Goal: Transaction & Acquisition: Purchase product/service

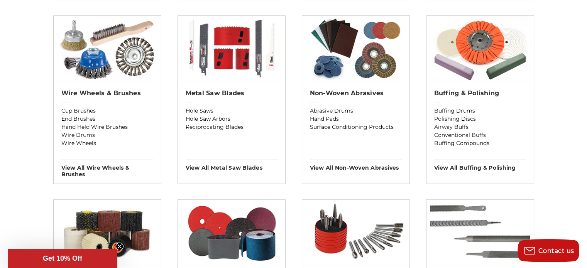
scroll to position [502, 0]
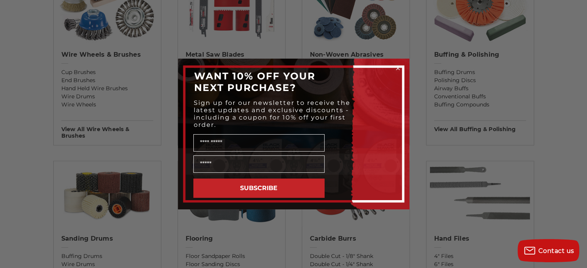
click at [399, 67] on icon "Close dialog" at bounding box center [397, 68] width 3 height 3
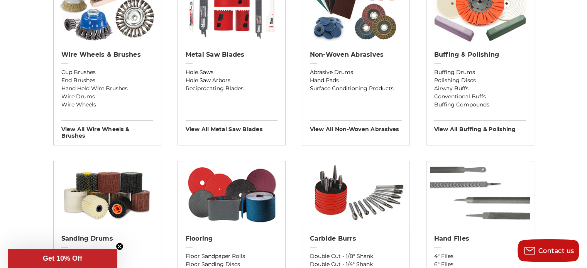
scroll to position [540, 0]
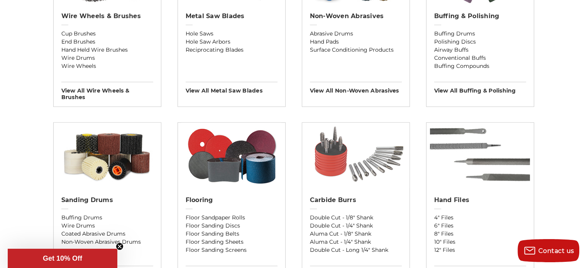
click at [334, 153] on img at bounding box center [355, 156] width 107 height 66
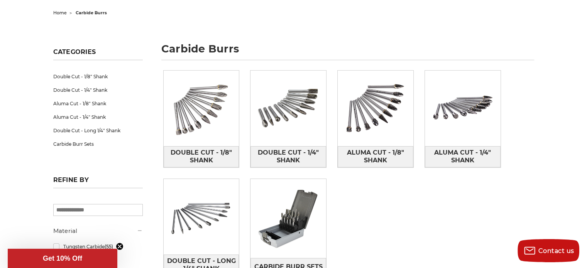
scroll to position [116, 0]
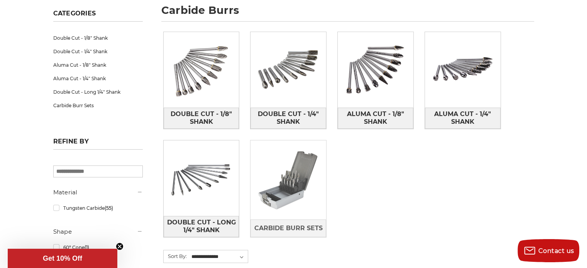
click at [297, 179] on img at bounding box center [289, 180] width 76 height 76
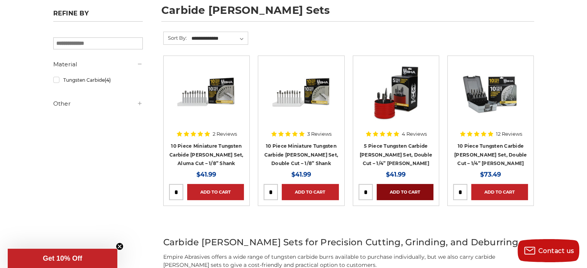
click at [408, 190] on link "Add to Cart" at bounding box center [405, 192] width 57 height 16
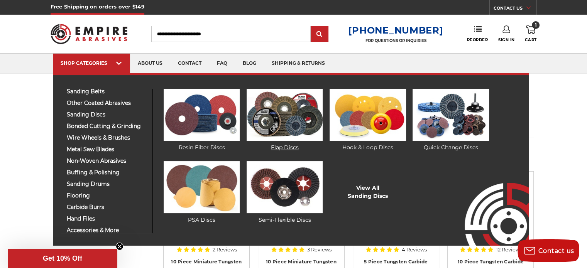
click at [287, 122] on img at bounding box center [285, 115] width 76 height 52
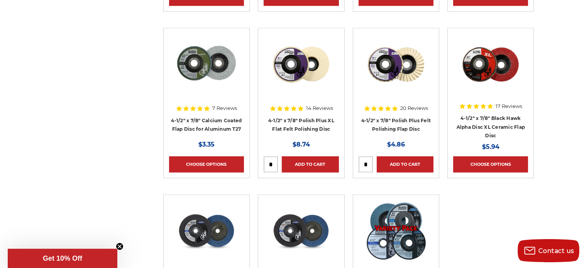
scroll to position [772, 0]
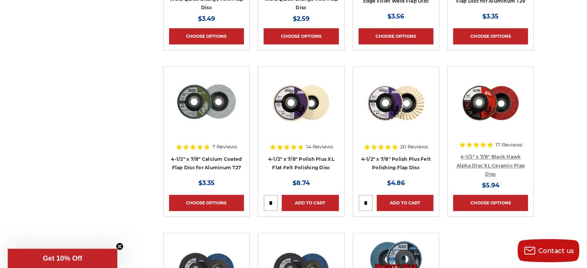
click at [500, 163] on link "4-1/2" x 7/8" Black Hawk Alpha Disc XL Ceramic Flap Disc" at bounding box center [490, 165] width 69 height 23
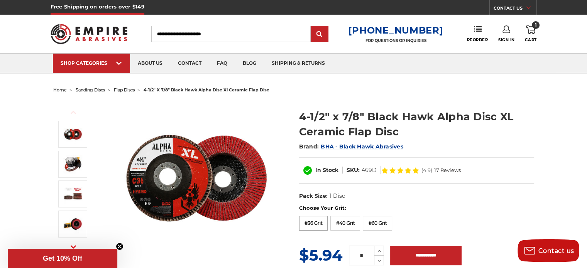
click at [308, 222] on label "#36 Grit" at bounding box center [313, 223] width 29 height 15
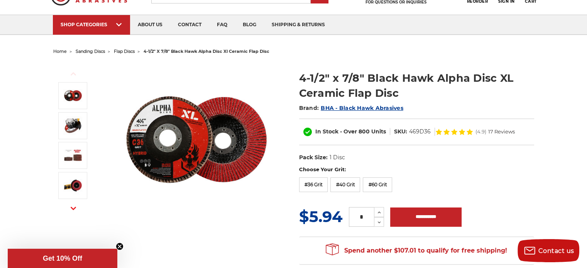
scroll to position [77, 0]
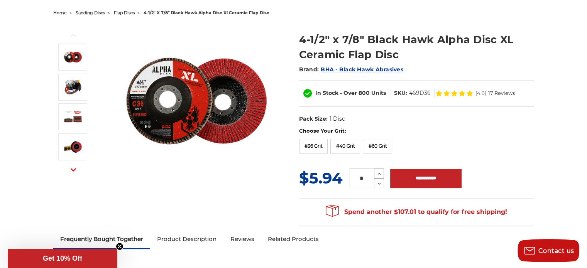
click at [379, 172] on icon at bounding box center [379, 174] width 6 height 7
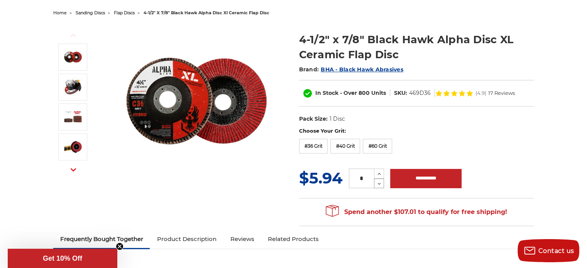
click at [377, 183] on icon at bounding box center [379, 184] width 6 height 7
type input "*"
click at [414, 179] on input "**********" at bounding box center [425, 178] width 71 height 19
type input "**********"
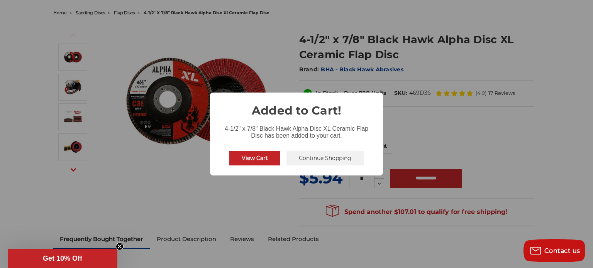
click at [274, 156] on button "View Cart" at bounding box center [254, 158] width 51 height 15
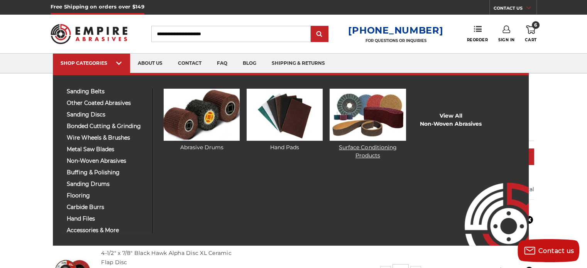
click at [352, 124] on img at bounding box center [368, 115] width 76 height 52
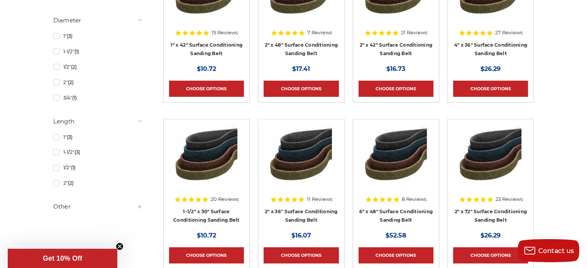
scroll to position [425, 0]
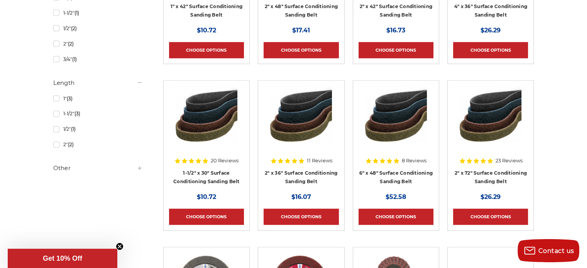
click at [63, 170] on h5 "Other" at bounding box center [98, 168] width 90 height 9
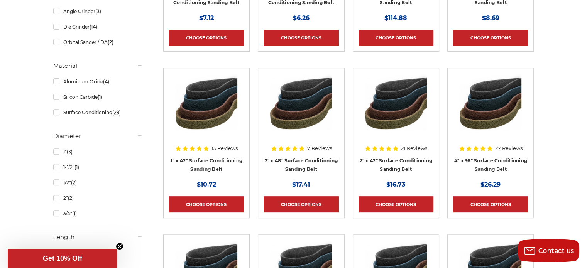
scroll to position [232, 0]
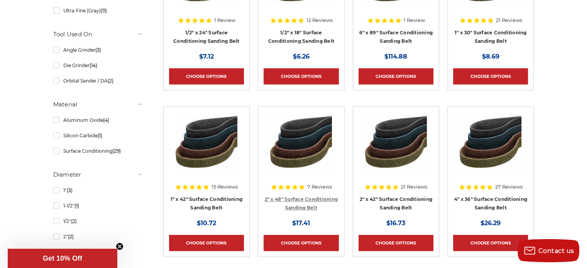
click at [303, 199] on link "2" x 48" Surface Conditioning Sanding Belt" at bounding box center [301, 203] width 73 height 15
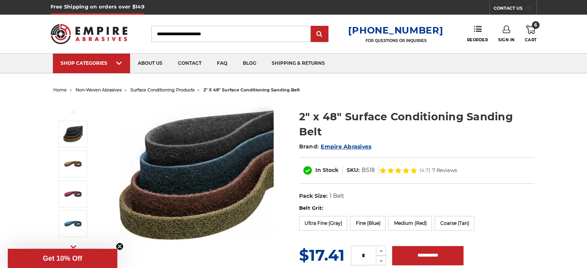
scroll to position [39, 0]
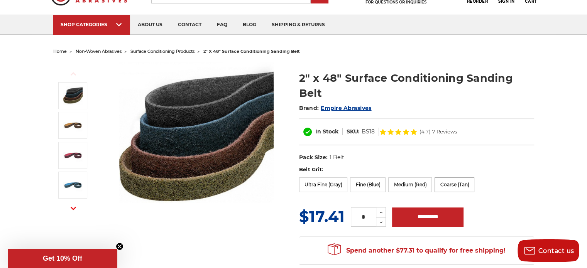
click at [450, 188] on label "Coarse (Tan)" at bounding box center [455, 185] width 40 height 15
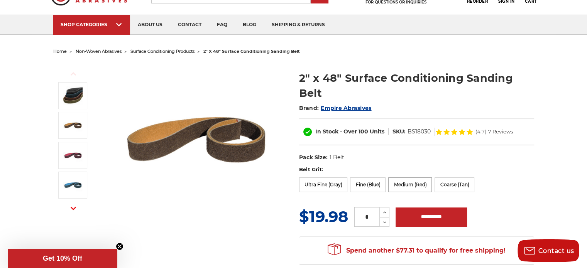
click at [411, 186] on label "Medium (Red)" at bounding box center [410, 185] width 44 height 15
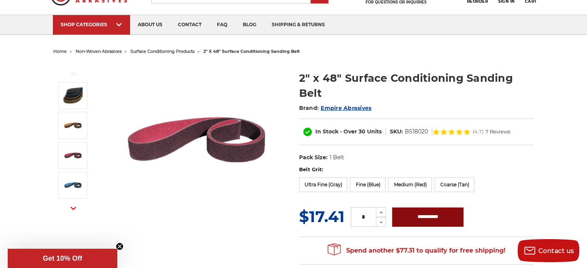
click at [414, 217] on input "**********" at bounding box center [427, 217] width 71 height 19
type input "**********"
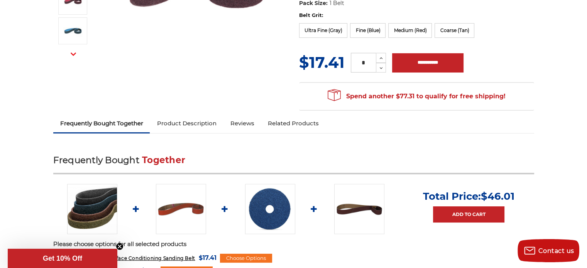
scroll to position [0, 0]
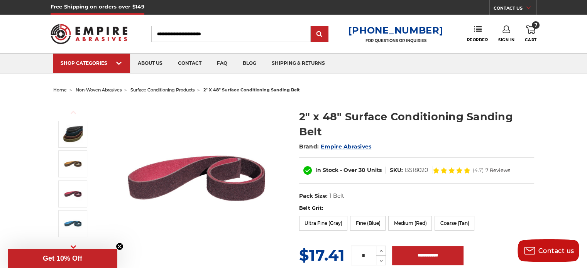
drag, startPoint x: 529, startPoint y: 27, endPoint x: 525, endPoint y: 28, distance: 4.6
click at [529, 28] on icon at bounding box center [530, 29] width 9 height 8
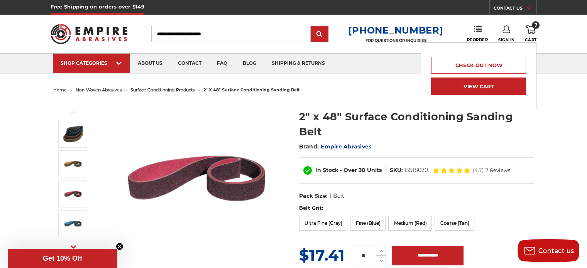
click at [486, 86] on link "View Cart" at bounding box center [478, 86] width 95 height 17
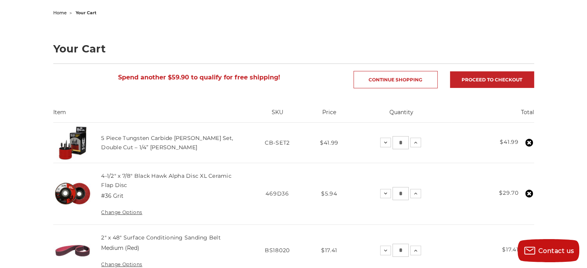
scroll to position [39, 0]
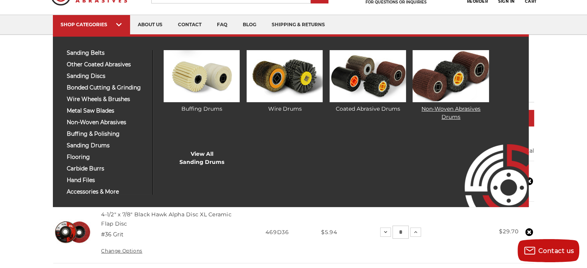
click at [450, 94] on img at bounding box center [451, 76] width 76 height 52
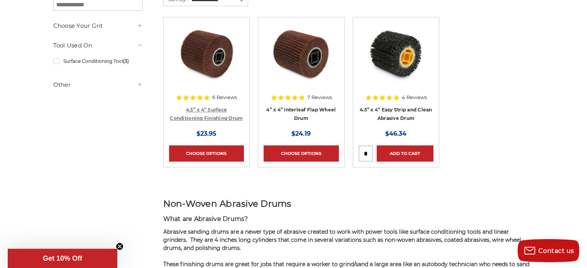
click at [215, 107] on link "4.5” x 4” Surface Conditioning Finishing Drum" at bounding box center [206, 114] width 73 height 15
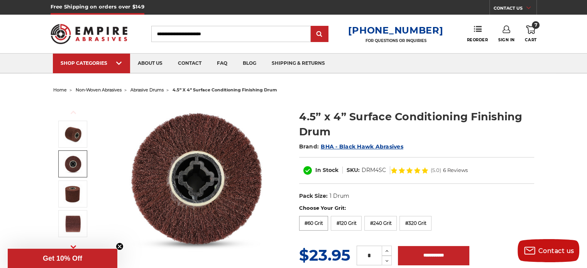
click at [318, 227] on label "#60 Grit" at bounding box center [313, 223] width 29 height 15
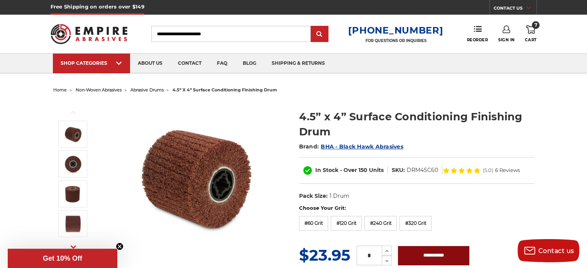
click at [435, 251] on input "**********" at bounding box center [433, 255] width 71 height 19
type input "**********"
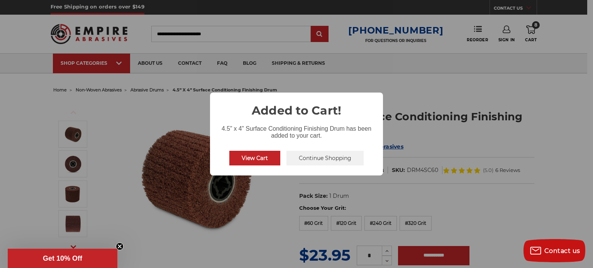
click at [261, 158] on button "View Cart" at bounding box center [254, 158] width 51 height 15
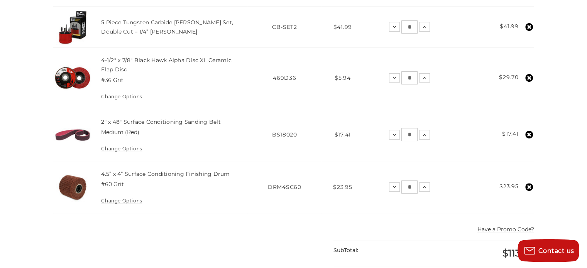
click at [530, 185] on icon at bounding box center [529, 187] width 8 height 8
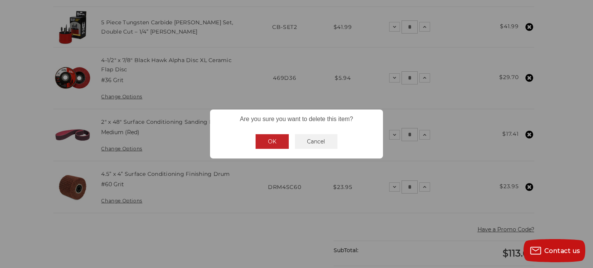
click at [270, 141] on button "OK" at bounding box center [272, 141] width 33 height 15
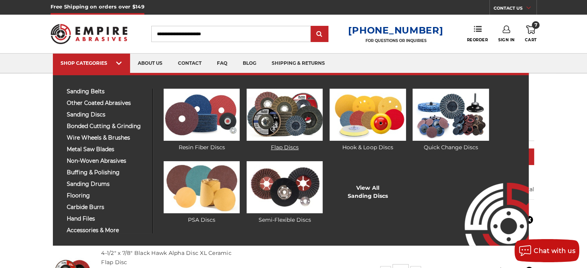
click at [299, 126] on img at bounding box center [285, 115] width 76 height 52
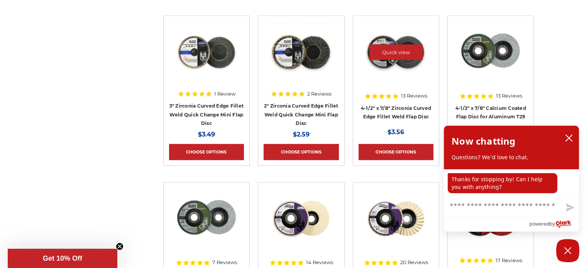
scroll to position [695, 0]
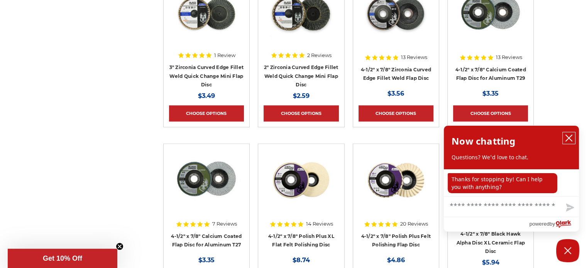
click at [573, 137] on button "close chatbox" at bounding box center [569, 138] width 12 height 12
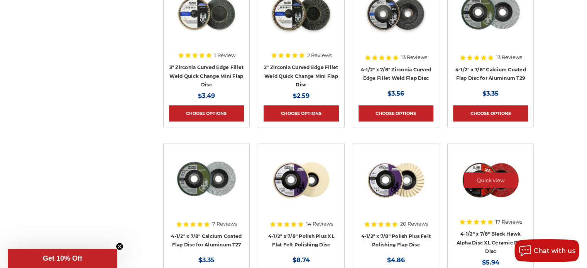
scroll to position [618, 0]
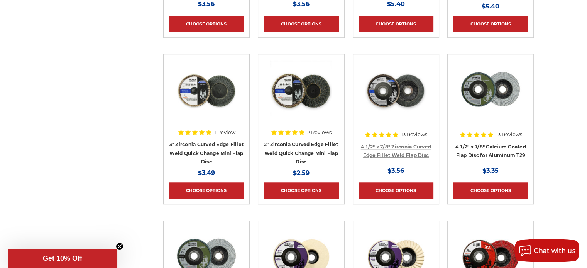
click at [409, 155] on link "4-1/2" x 7/8" Zirconia Curved Edge Fillet Weld Flap Disc" at bounding box center [396, 151] width 70 height 15
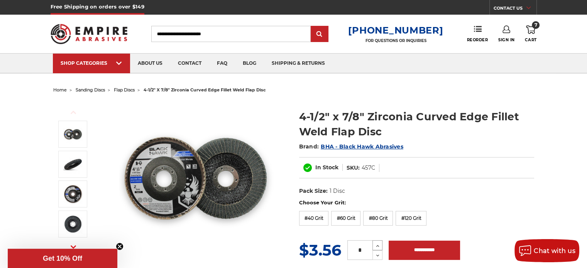
click at [376, 243] on icon at bounding box center [378, 246] width 6 height 7
click at [377, 243] on form "Choose Your Grit: #40 Grit #60 Grit #80 Grit #120 Grit MSRP: Was: Now: $3.56 (Y…" at bounding box center [416, 230] width 235 height 63
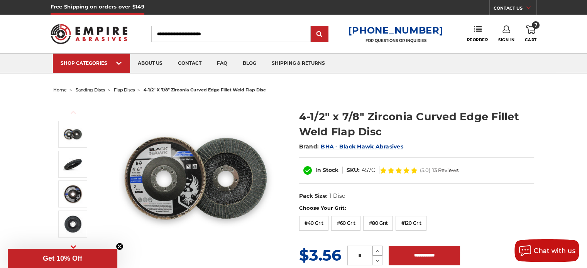
click at [378, 249] on icon at bounding box center [378, 251] width 6 height 7
type input "*"
click at [409, 253] on input "**********" at bounding box center [424, 255] width 71 height 19
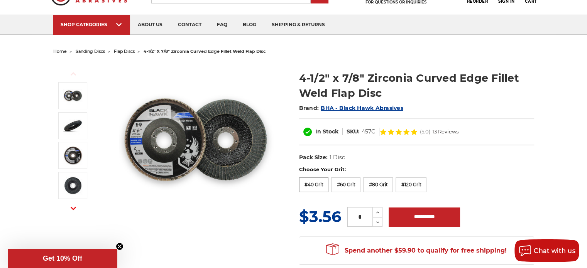
click at [310, 184] on label "#40 Grit" at bounding box center [314, 185] width 30 height 15
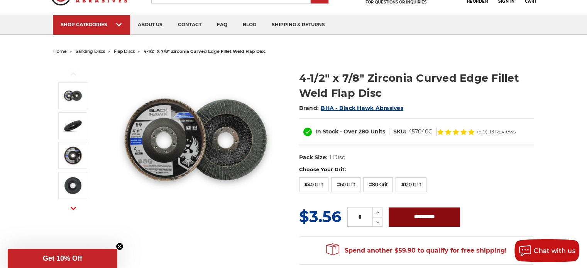
click at [429, 217] on input "**********" at bounding box center [424, 217] width 71 height 19
type input "**********"
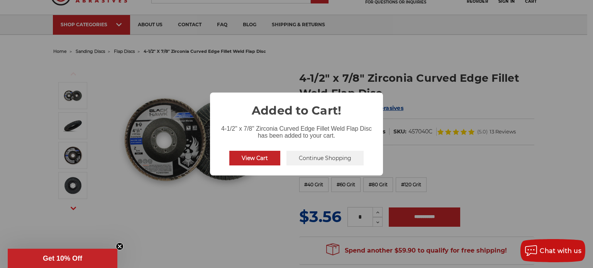
click at [263, 156] on button "View Cart" at bounding box center [254, 158] width 51 height 15
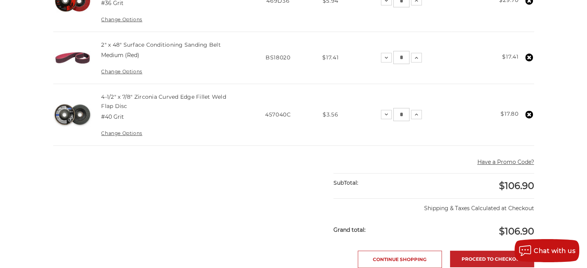
scroll to position [232, 0]
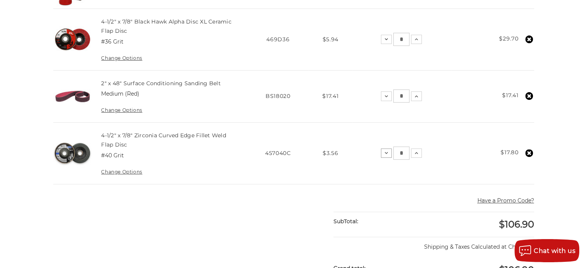
click at [384, 151] on icon at bounding box center [386, 153] width 6 height 6
click at [386, 151] on icon at bounding box center [386, 153] width 6 height 6
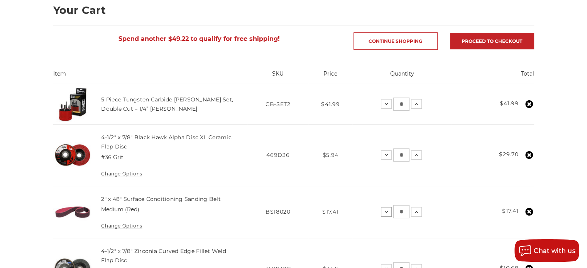
scroll to position [77, 0]
